Goal: Use online tool/utility: Utilize a website feature to perform a specific function

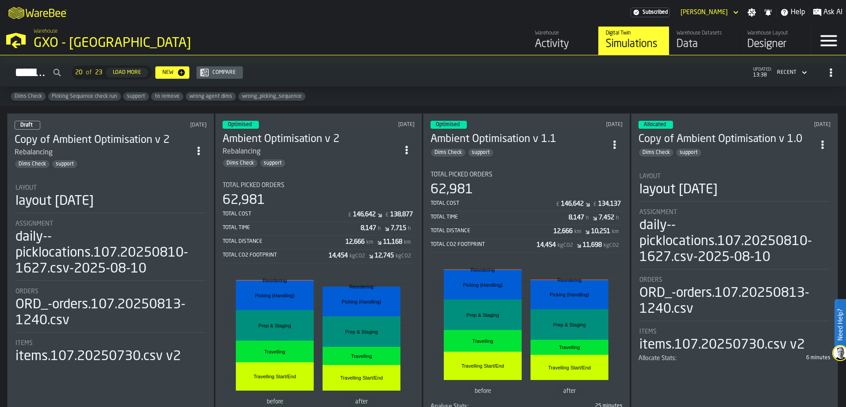
click at [334, 172] on div "Optimised [DATE] Ambient Optimisation v 2 Rebalancing Dims Check support Total …" at bounding box center [318, 277] width 207 height 329
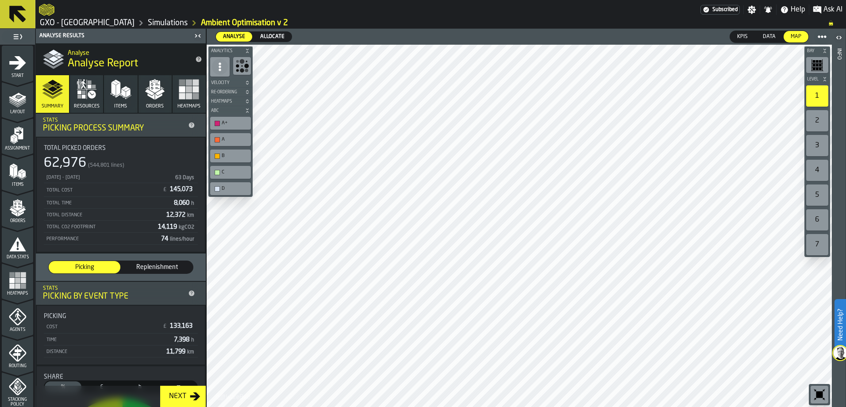
click at [181, 394] on div "Next" at bounding box center [177, 396] width 24 height 11
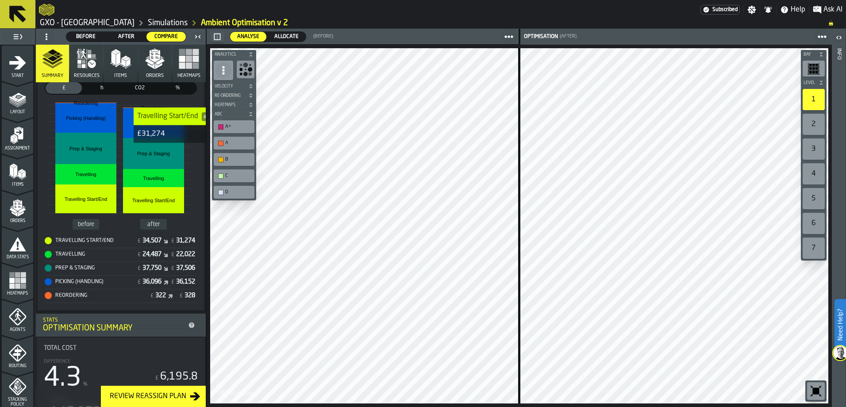
scroll to position [265, 0]
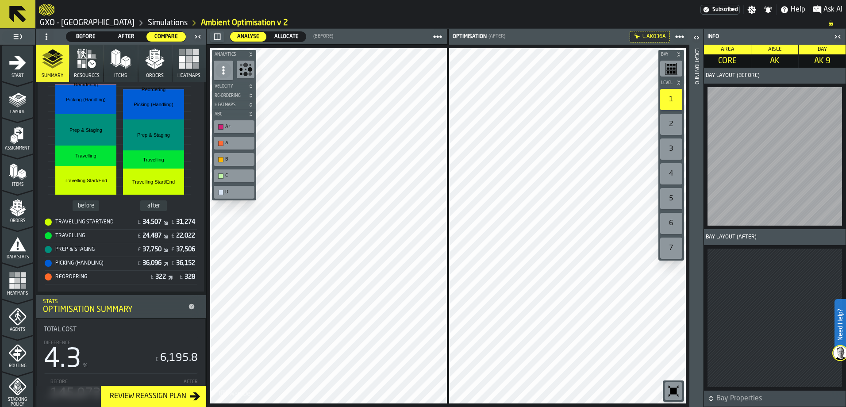
click at [699, 36] on icon "button-toggle-Open" at bounding box center [696, 37] width 11 height 11
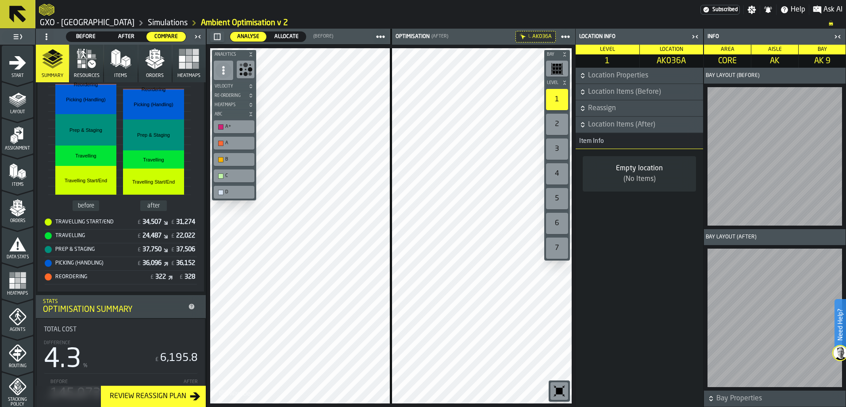
click at [581, 91] on icon "button-" at bounding box center [582, 90] width 3 height 2
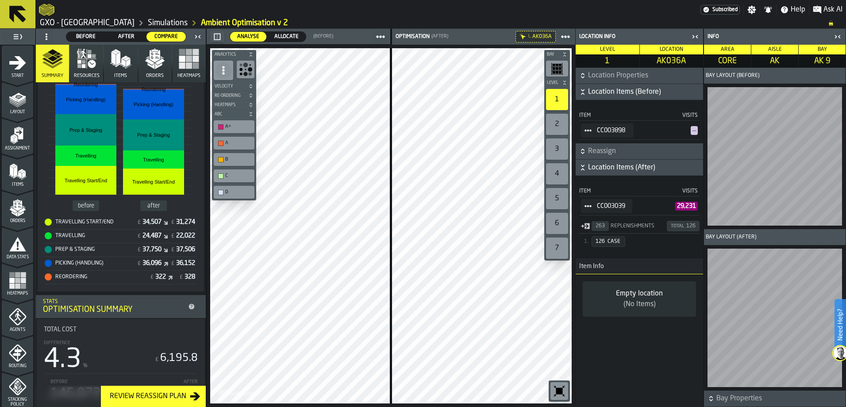
click at [590, 129] on icon "StatList-item-CC003898" at bounding box center [587, 130] width 7 height 7
click at [603, 181] on div "Show Items" at bounding box center [613, 179] width 54 height 6
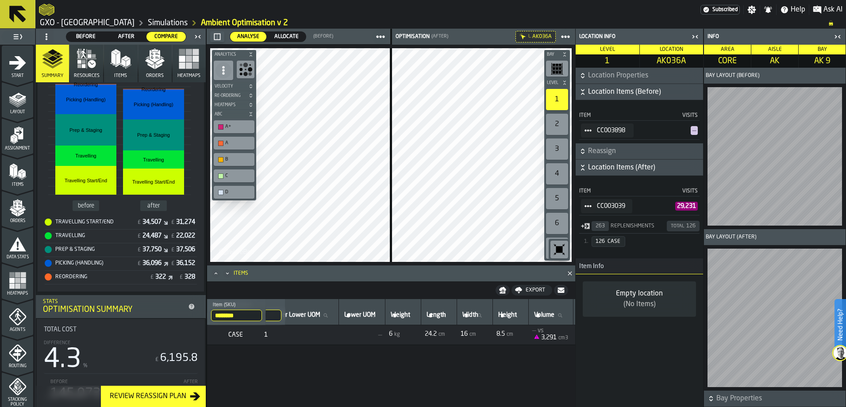
scroll to position [0, 141]
click at [0, 0] on icon at bounding box center [0, 0] width 0 height 0
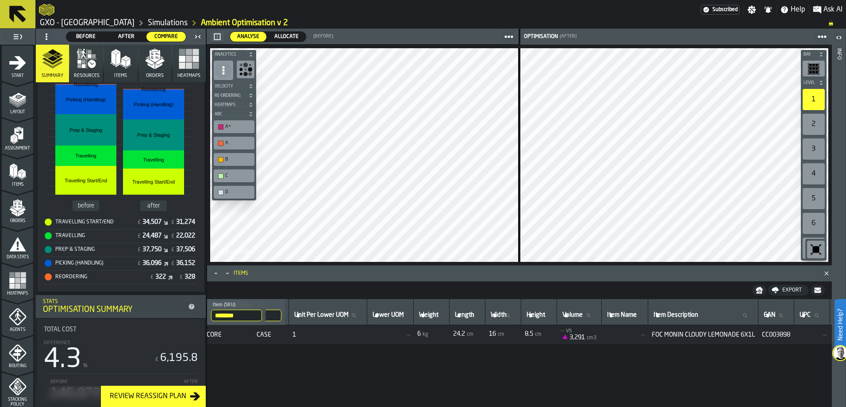
click at [49, 9] on icon "logo-header" at bounding box center [46, 10] width 15 height 12
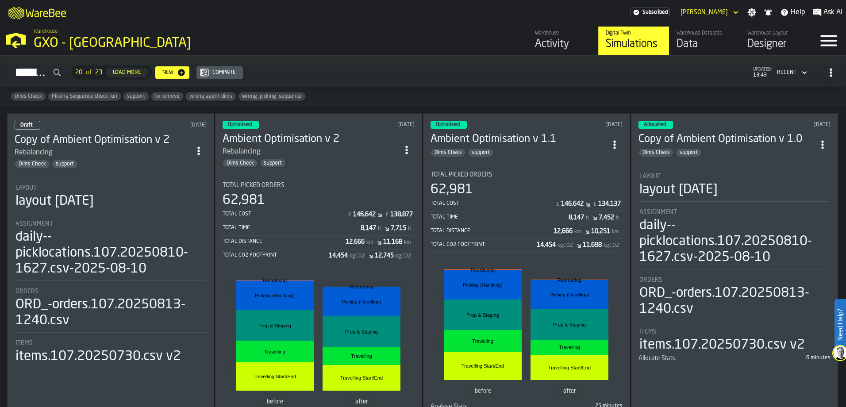
click at [524, 150] on div "Dims Check support" at bounding box center [518, 152] width 176 height 9
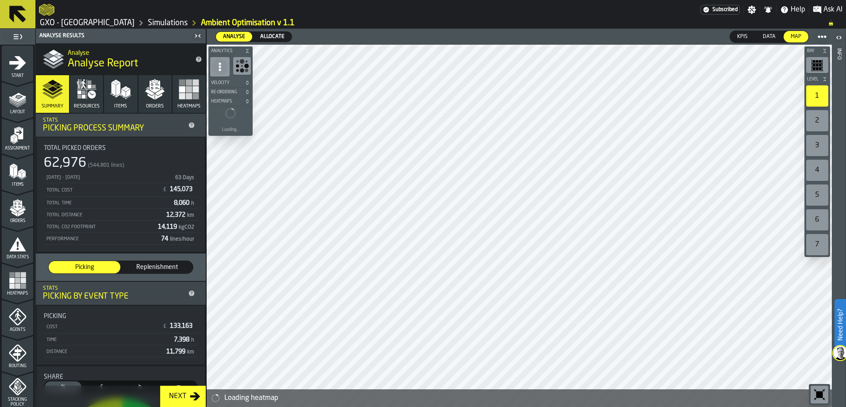
click at [175, 394] on div "Next" at bounding box center [177, 396] width 24 height 11
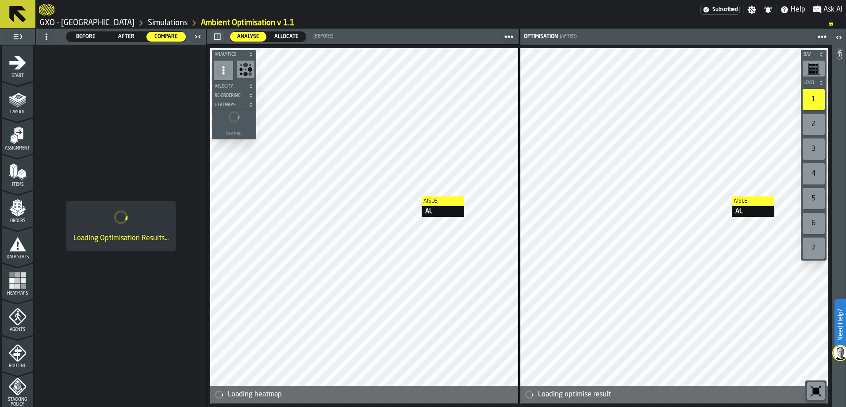
click at [438, 208] on div at bounding box center [364, 225] width 308 height 355
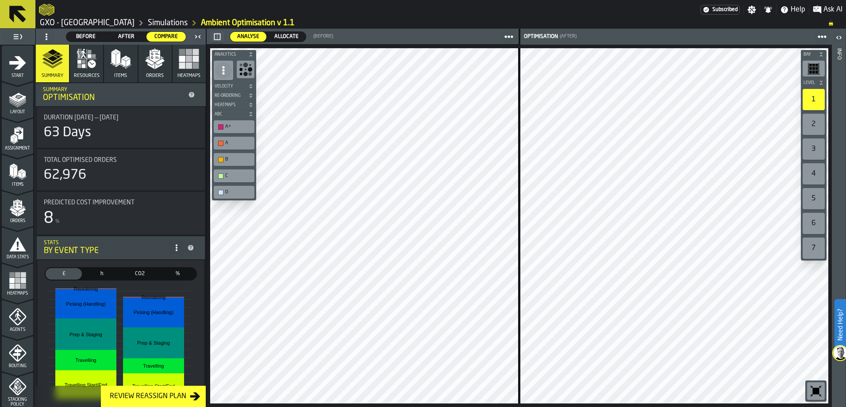
click at [45, 12] on icon "logo-header" at bounding box center [46, 9] width 15 height 11
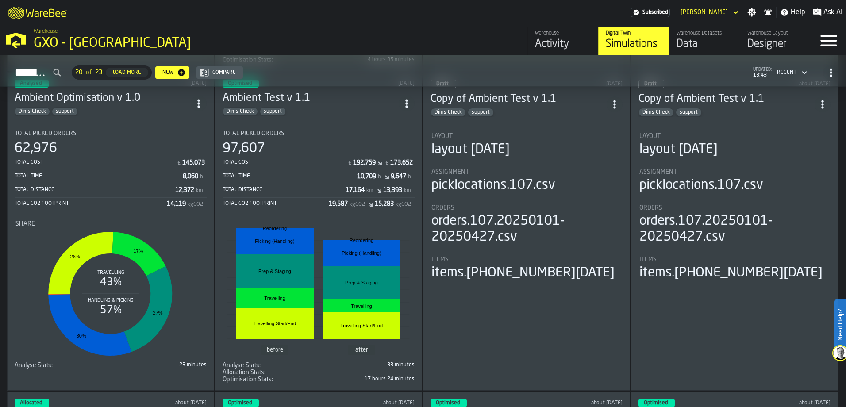
scroll to position [354, 0]
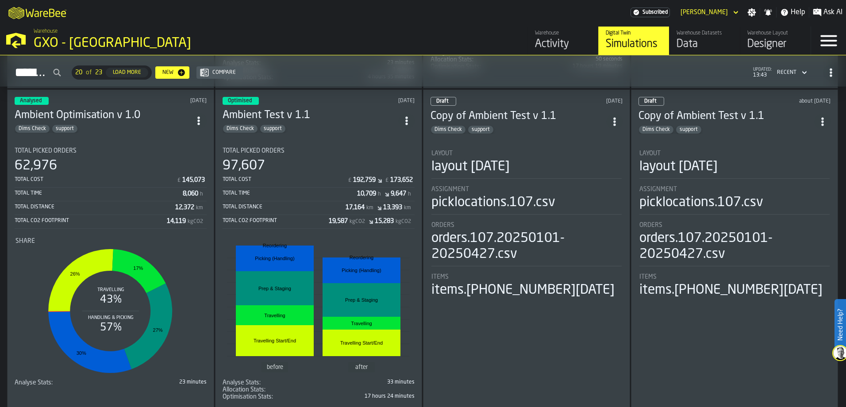
click at [325, 127] on div "Dims Check support" at bounding box center [310, 128] width 176 height 9
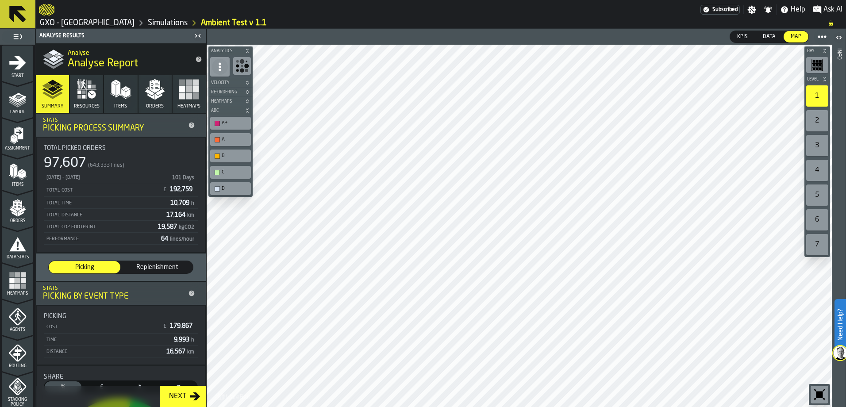
click at [185, 398] on div "Next" at bounding box center [177, 396] width 24 height 11
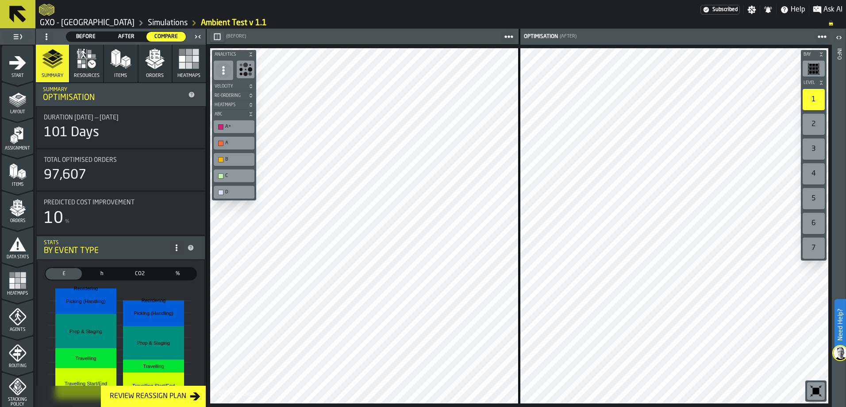
click at [424, 218] on div at bounding box center [364, 225] width 308 height 355
